Goal: Book appointment/travel/reservation

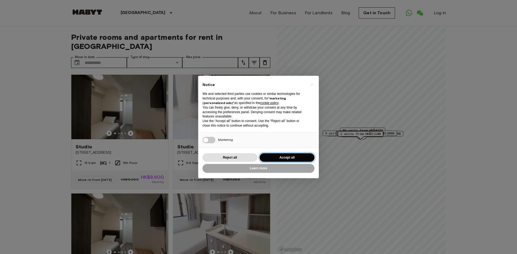
click at [288, 157] on button "Accept all" at bounding box center [286, 157] width 55 height 9
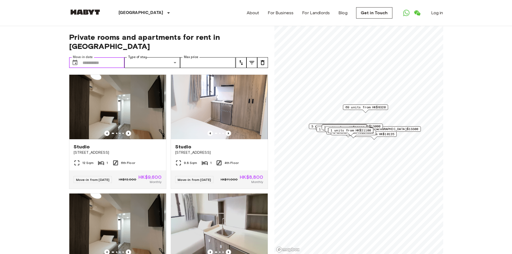
click at [94, 57] on input "Move-in date" at bounding box center [104, 62] width 42 height 11
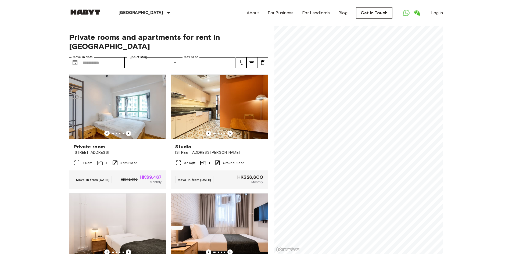
click at [273, 183] on div "Private rooms and apartments for rent in [GEOGRAPHIC_DATA] Move-in date ​ Move-…" at bounding box center [256, 140] width 374 height 228
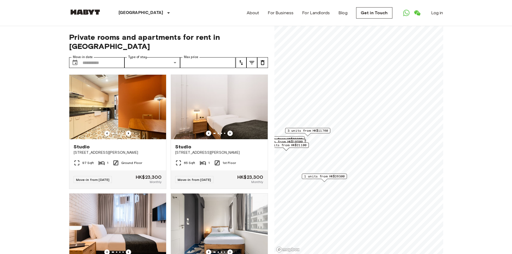
click at [343, 178] on span "1 units from HK$26300" at bounding box center [324, 176] width 40 height 5
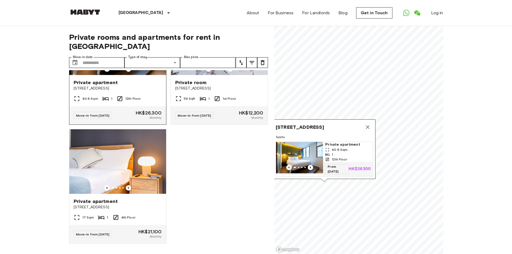
scroll to position [673, 0]
click at [149, 113] on span "HK$26,300" at bounding box center [149, 113] width 26 height 5
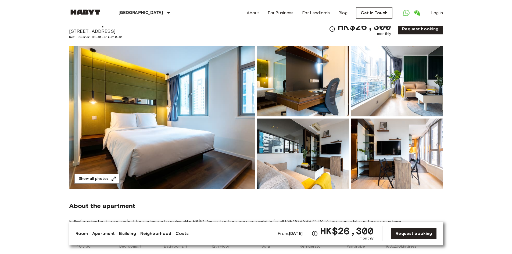
scroll to position [108, 0]
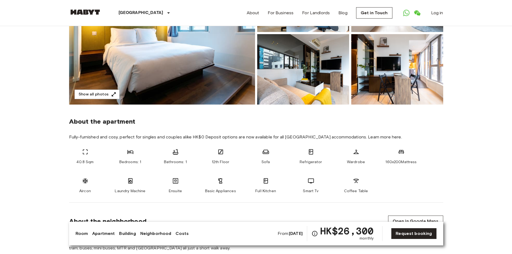
click at [292, 235] on b "Jan 7 2026" at bounding box center [296, 233] width 14 height 5
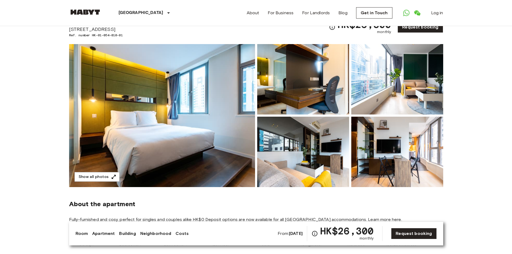
scroll to position [0, 0]
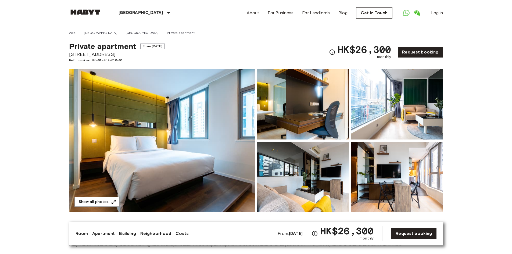
click at [152, 47] on span "From Jan 7 2026" at bounding box center [152, 46] width 24 height 5
click at [427, 54] on link "Request booking" at bounding box center [420, 52] width 45 height 11
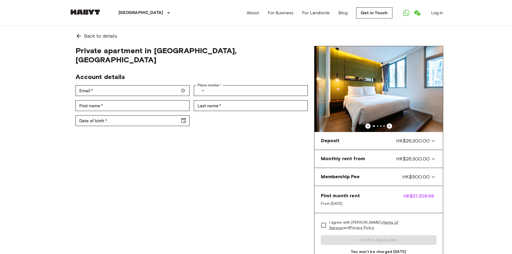
click at [344, 199] on span "First month rent" at bounding box center [340, 196] width 39 height 6
click at [408, 197] on span "HK$21,209.68" at bounding box center [420, 200] width 33 height 14
click at [465, 185] on body "Hong Kong Europe Amsterdam Berlin Brussels Cologne Dusseldorf Frankfurt Graz Ha…" at bounding box center [256, 252] width 512 height 504
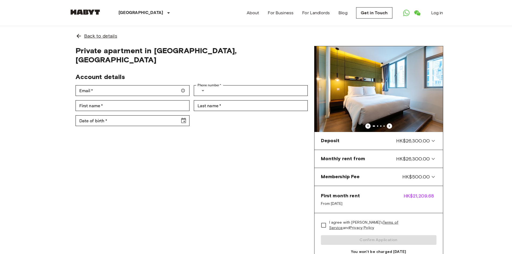
click at [99, 36] on span "Back to details" at bounding box center [100, 36] width 33 height 7
